Goal: Transaction & Acquisition: Purchase product/service

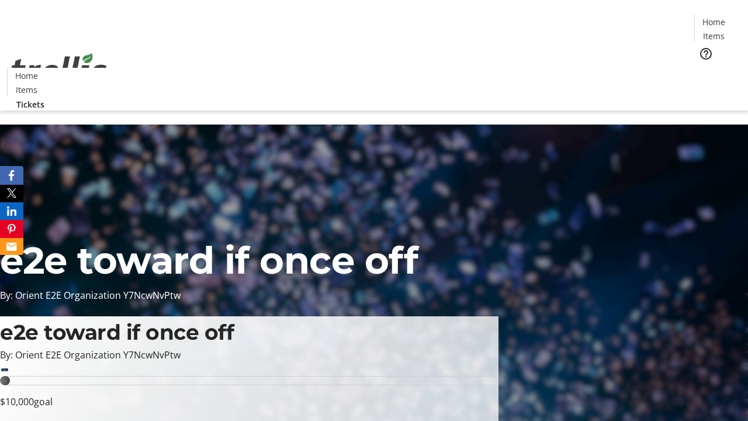
click at [704, 68] on span "Tickets" at bounding box center [718, 74] width 28 height 12
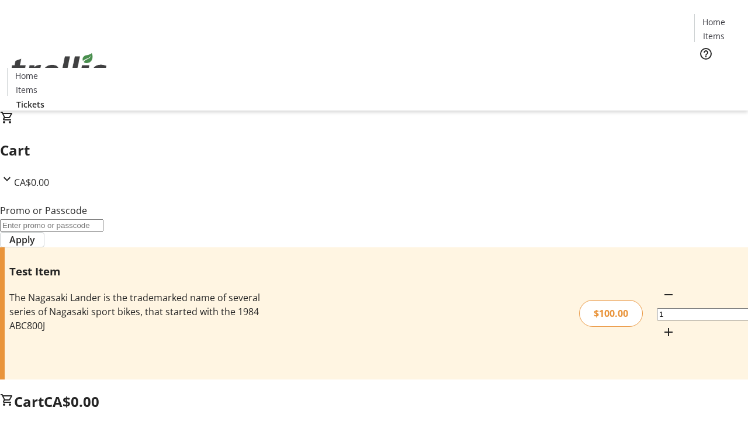
type input "FLAT"
